Goal: Task Accomplishment & Management: Use online tool/utility

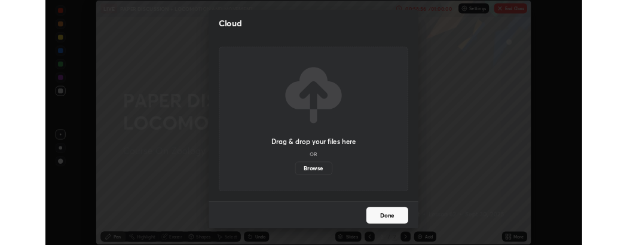
scroll to position [350, 765]
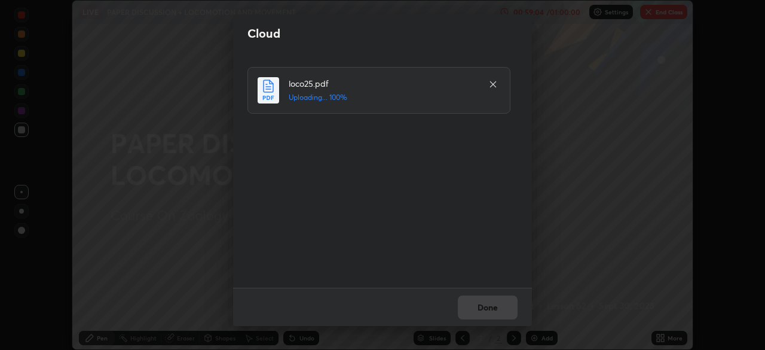
click at [499, 80] on div at bounding box center [493, 84] width 14 height 14
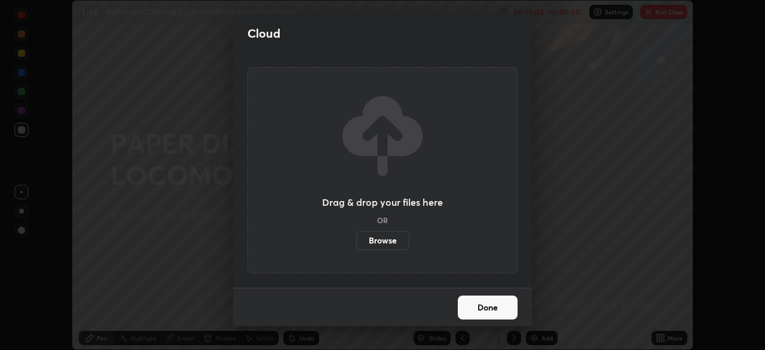
click at [491, 85] on div "Drag & drop your files here OR Browse" at bounding box center [383, 170] width 270 height 206
click at [386, 236] on label "Browse" at bounding box center [382, 240] width 53 height 19
click at [356, 236] on input "Browse" at bounding box center [356, 240] width 0 height 19
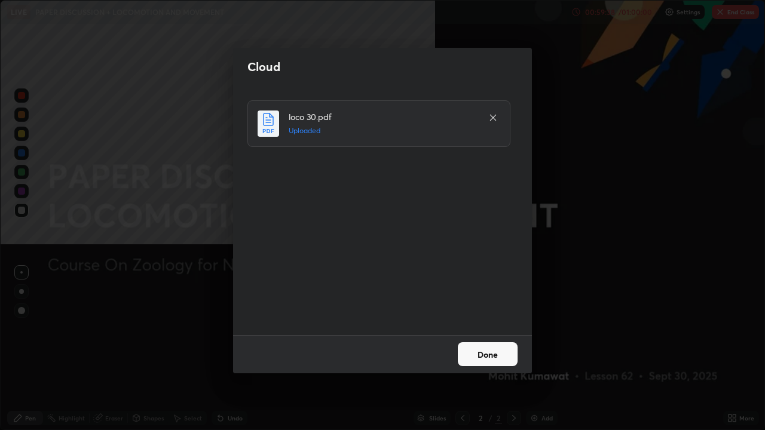
scroll to position [430, 765]
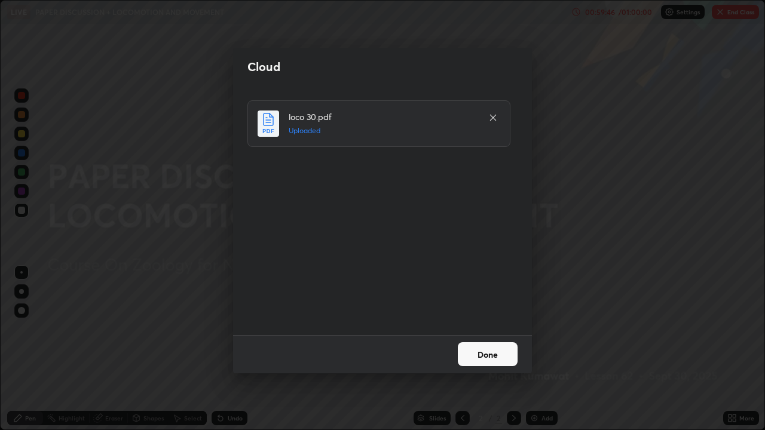
click at [479, 349] on button "Done" at bounding box center [488, 355] width 60 height 24
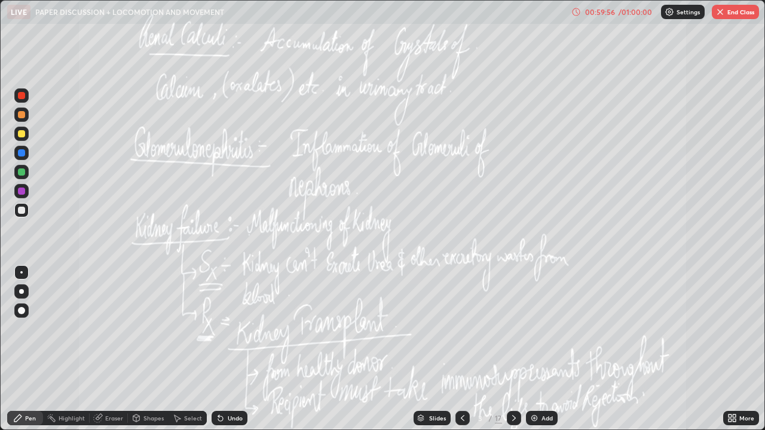
click at [729, 349] on icon at bounding box center [730, 416] width 3 height 3
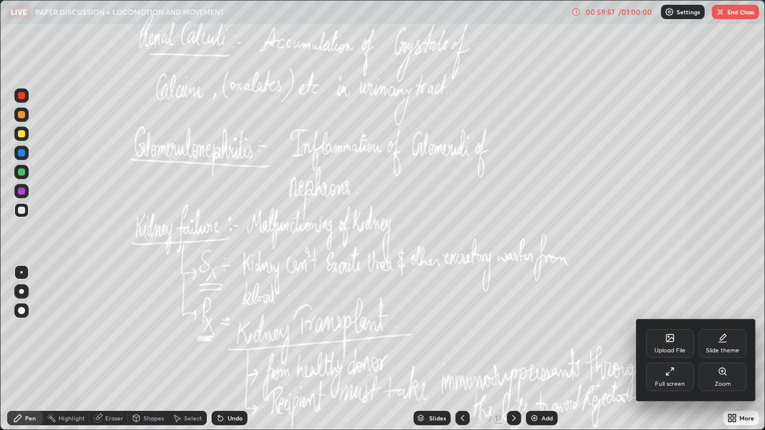
click at [671, 341] on icon at bounding box center [670, 338] width 7 height 7
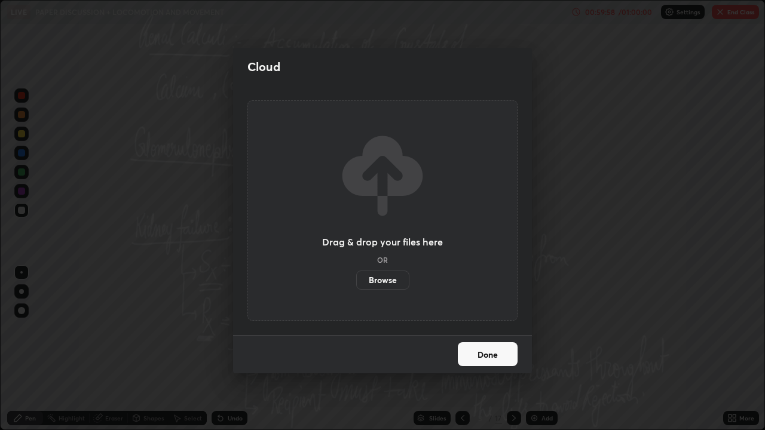
click at [500, 349] on button "Done" at bounding box center [488, 355] width 60 height 24
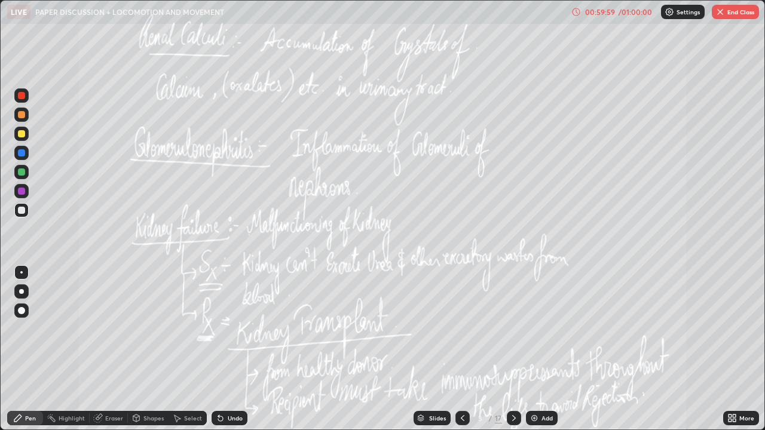
click at [734, 349] on icon at bounding box center [734, 416] width 3 height 3
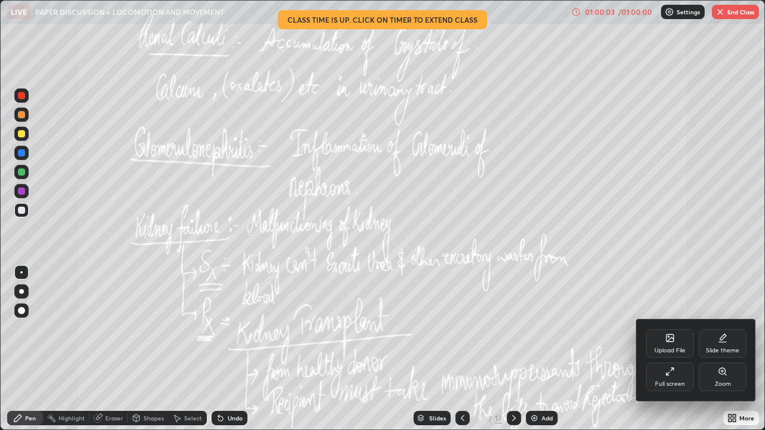
click at [499, 349] on div at bounding box center [382, 215] width 765 height 430
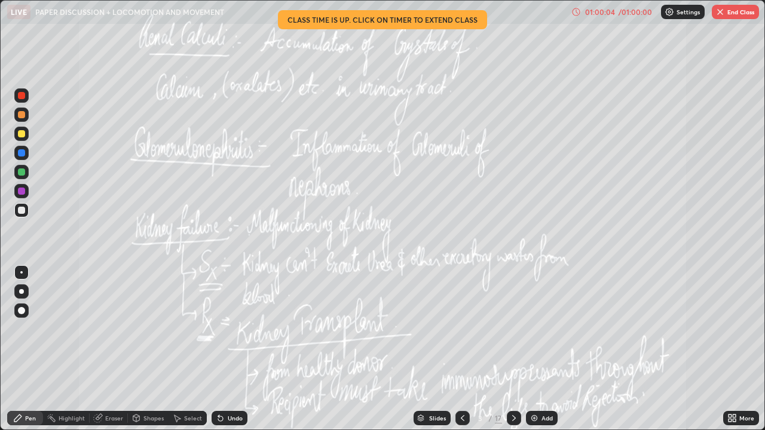
click at [490, 349] on div "/" at bounding box center [491, 418] width 4 height 7
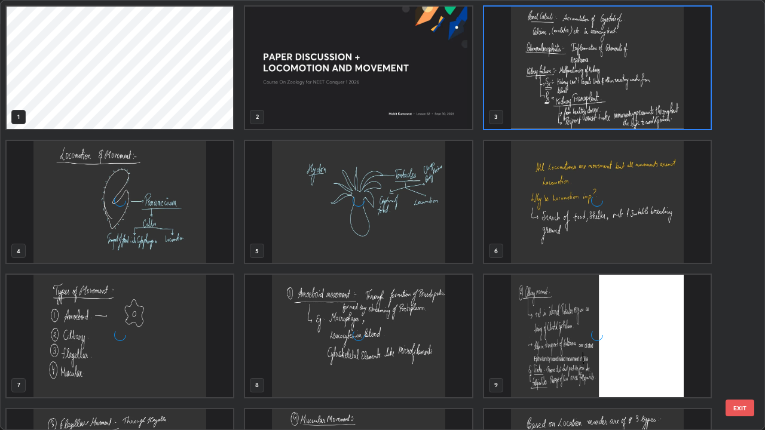
scroll to position [426, 758]
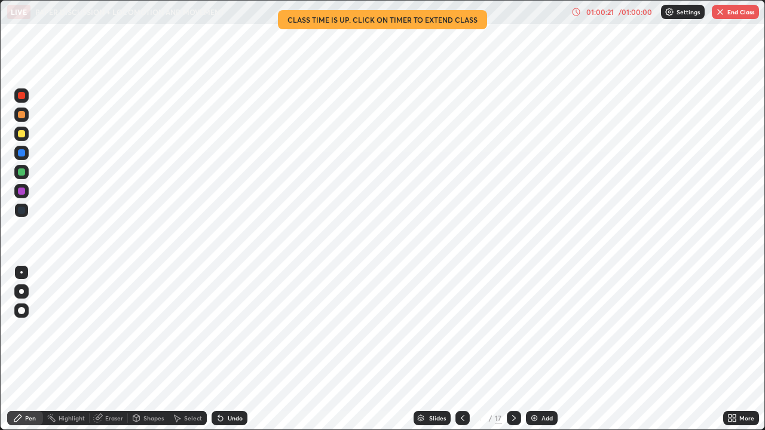
click at [489, 349] on div "/" at bounding box center [491, 418] width 4 height 7
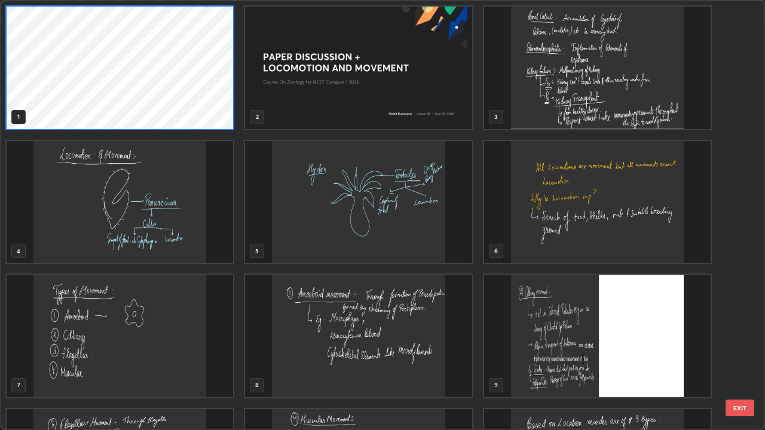
click at [557, 85] on img "grid" at bounding box center [597, 68] width 227 height 123
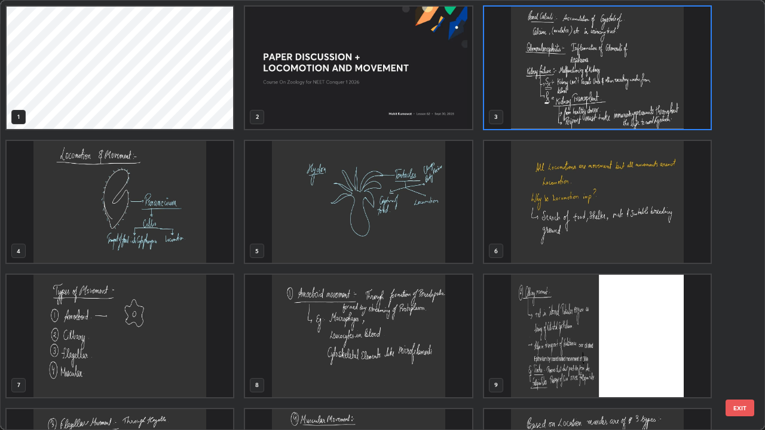
click at [575, 107] on img "grid" at bounding box center [597, 68] width 227 height 123
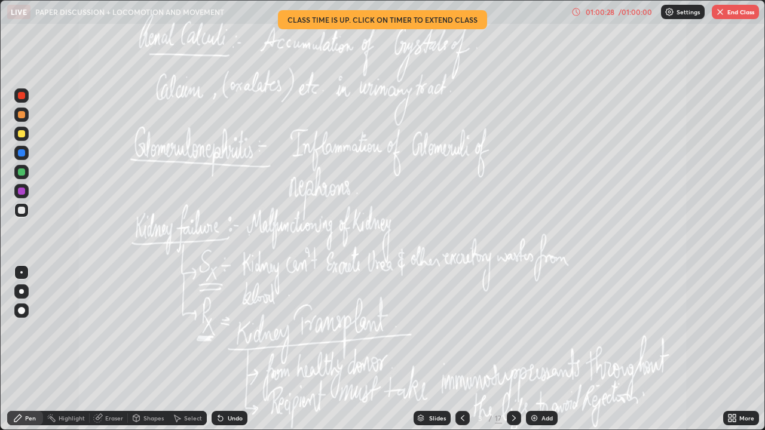
click at [575, 107] on img "grid" at bounding box center [597, 68] width 227 height 123
click at [512, 349] on icon at bounding box center [514, 419] width 10 height 10
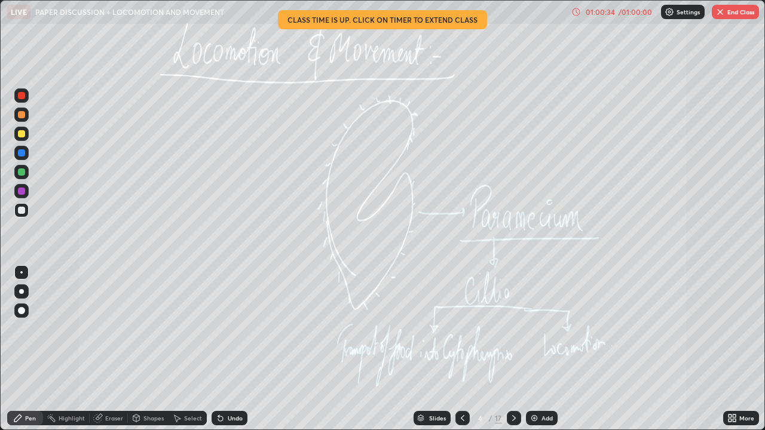
click at [513, 349] on icon at bounding box center [514, 419] width 10 height 10
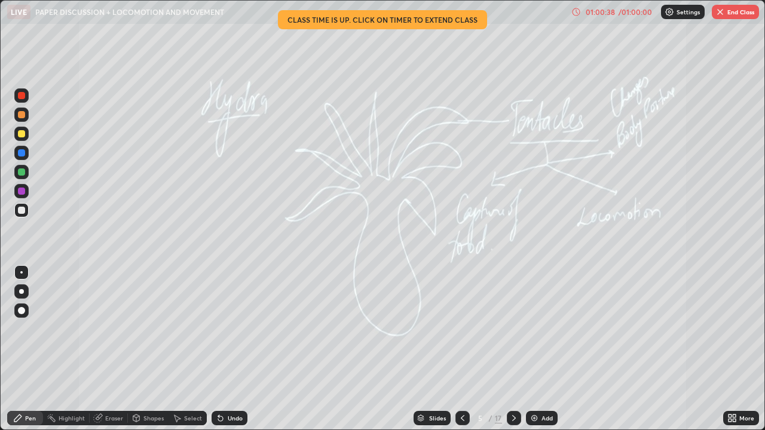
click at [515, 349] on icon at bounding box center [514, 419] width 10 height 10
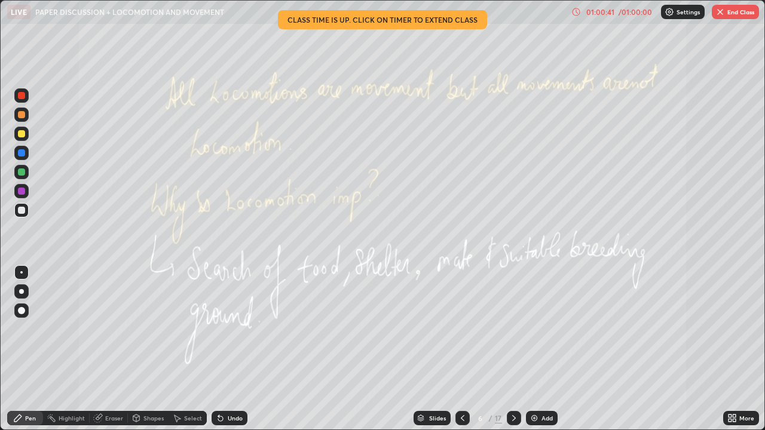
click at [514, 349] on icon at bounding box center [514, 419] width 10 height 10
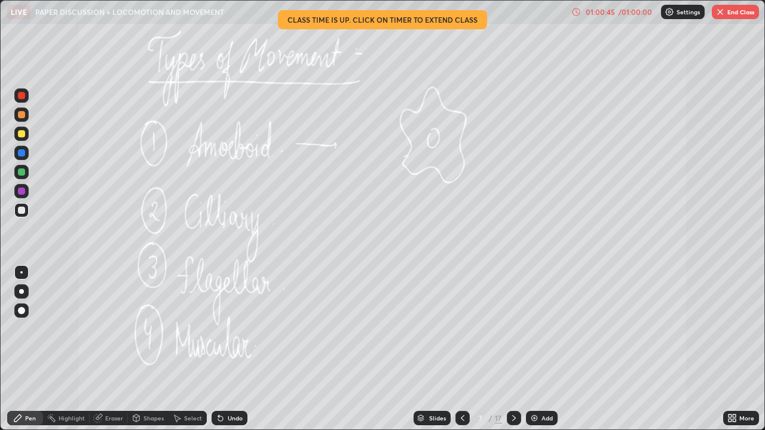
click at [508, 349] on div at bounding box center [514, 418] width 14 height 14
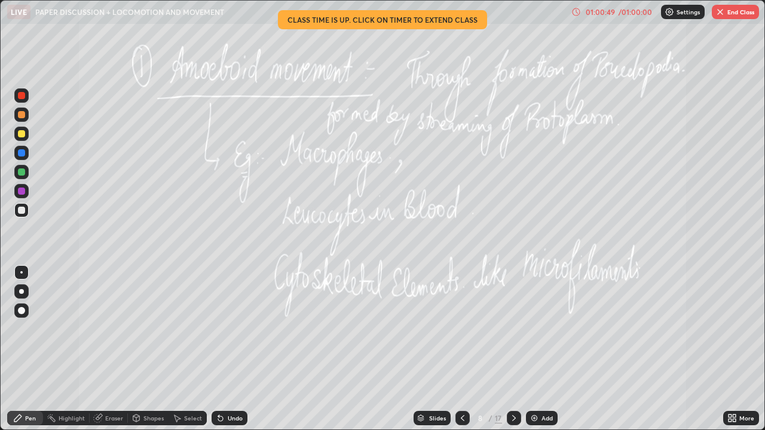
click at [461, 349] on icon at bounding box center [463, 419] width 4 height 6
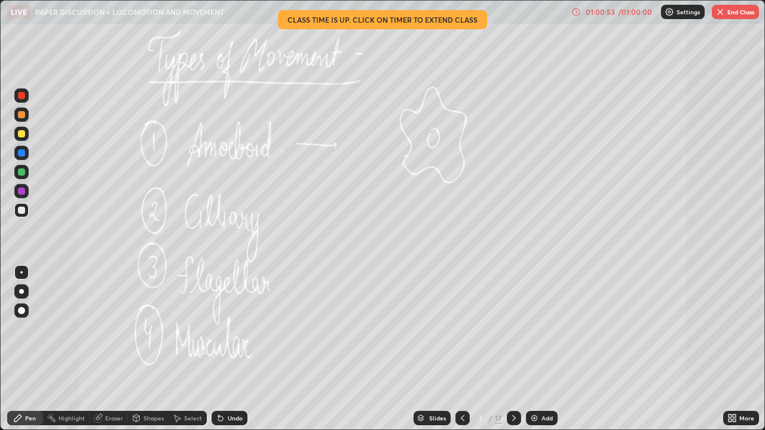
click at [731, 349] on icon at bounding box center [733, 419] width 10 height 10
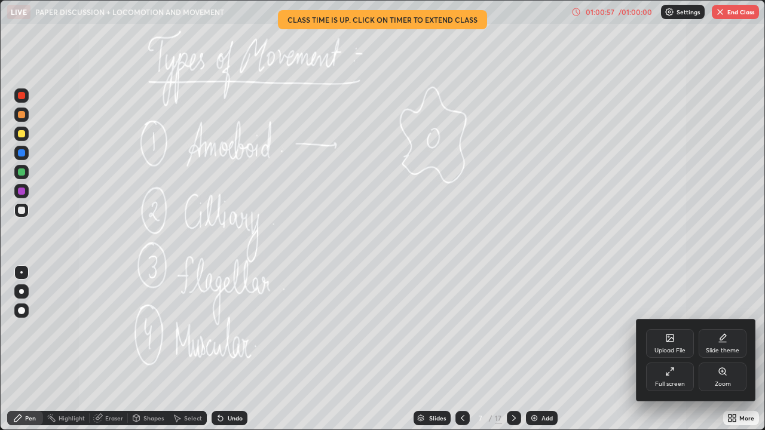
click at [725, 17] on div at bounding box center [382, 215] width 765 height 430
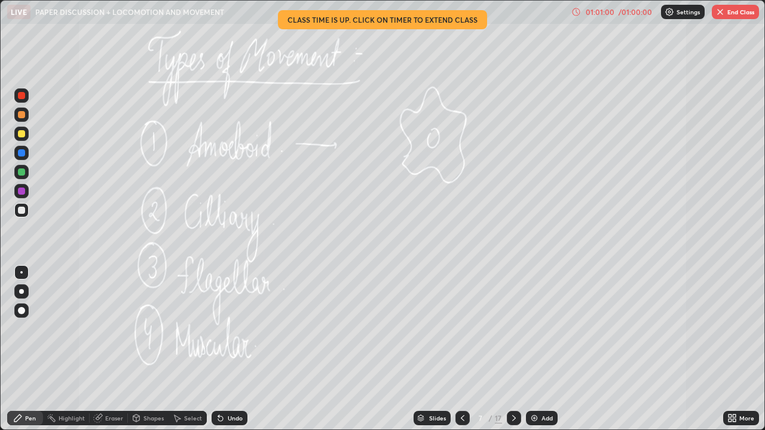
click at [725, 13] on button "End Class" at bounding box center [735, 12] width 47 height 14
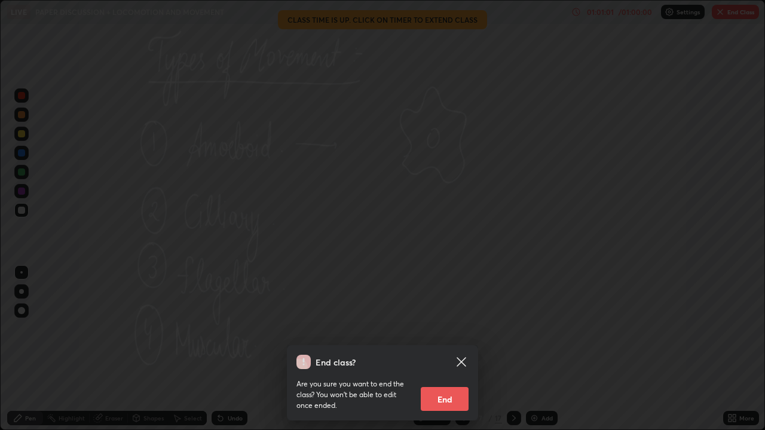
click at [430, 349] on button "End" at bounding box center [445, 399] width 48 height 24
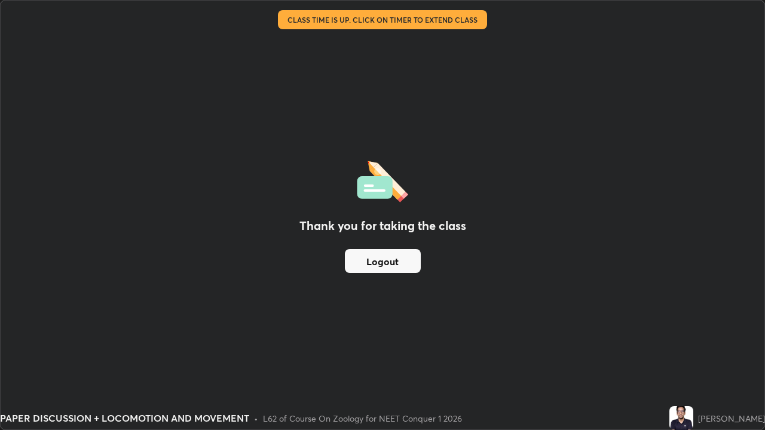
click at [401, 259] on button "Logout" at bounding box center [383, 261] width 76 height 24
click at [387, 258] on button "Logout" at bounding box center [383, 261] width 76 height 24
click at [391, 261] on button "Logout" at bounding box center [383, 261] width 76 height 24
click at [384, 264] on button "Logout" at bounding box center [383, 261] width 76 height 24
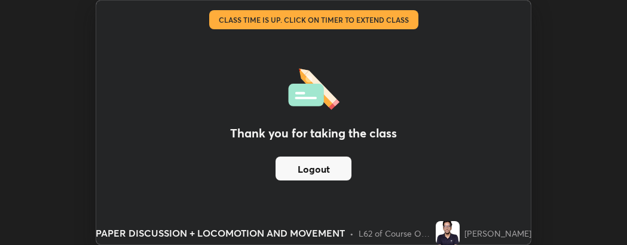
scroll to position [59542, 59160]
